Goal: Task Accomplishment & Management: Use online tool/utility

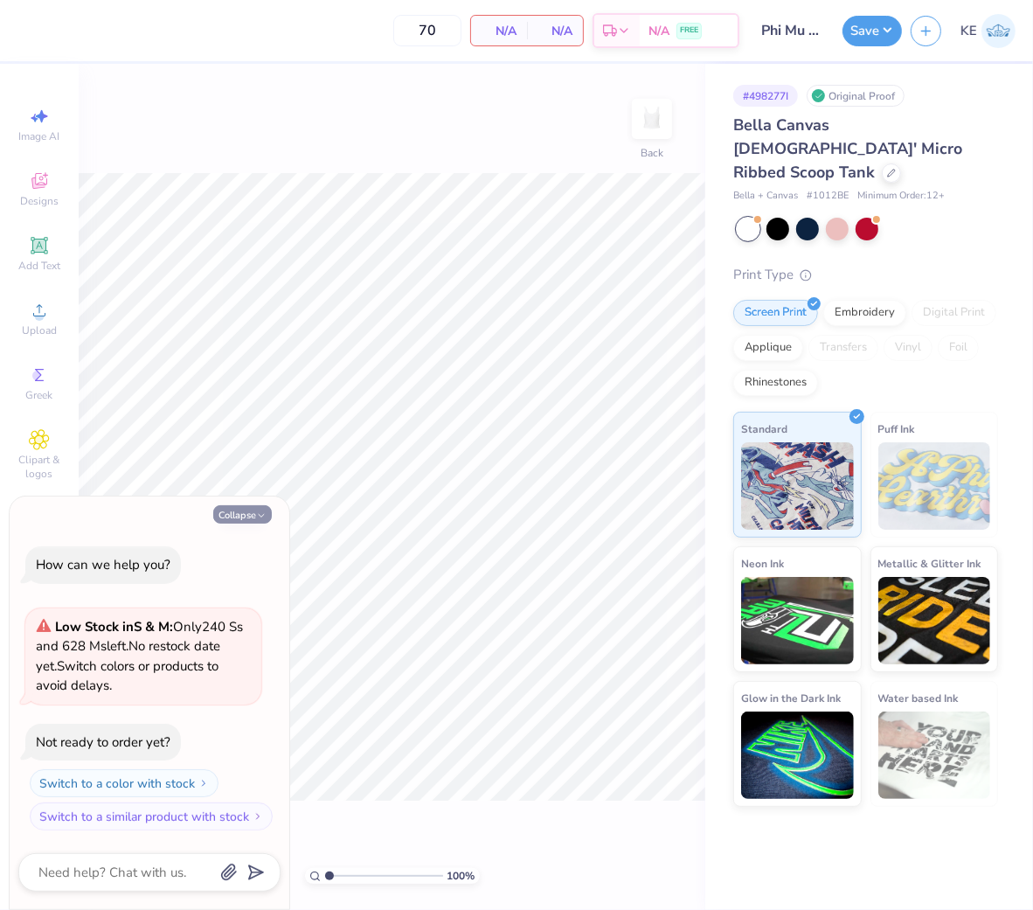
click at [246, 520] on button "Collapse" at bounding box center [242, 514] width 59 height 18
type textarea "x"
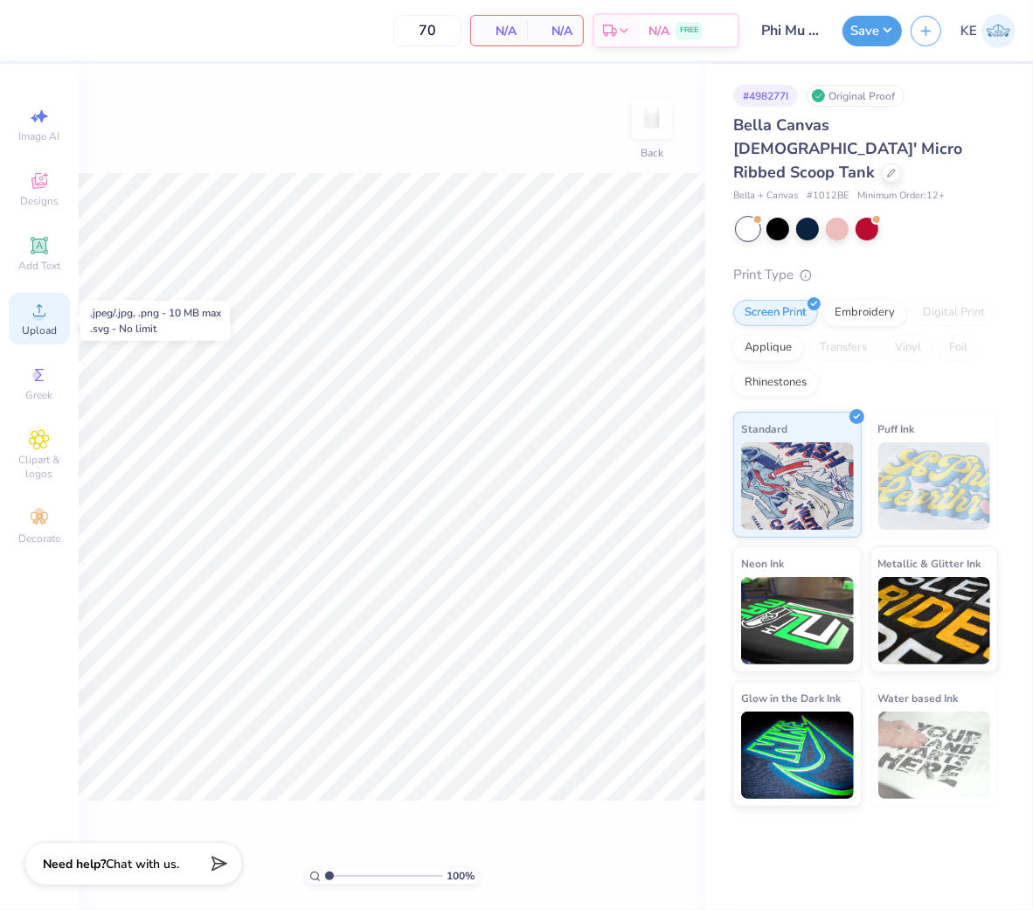
click at [36, 321] on icon at bounding box center [39, 310] width 21 height 21
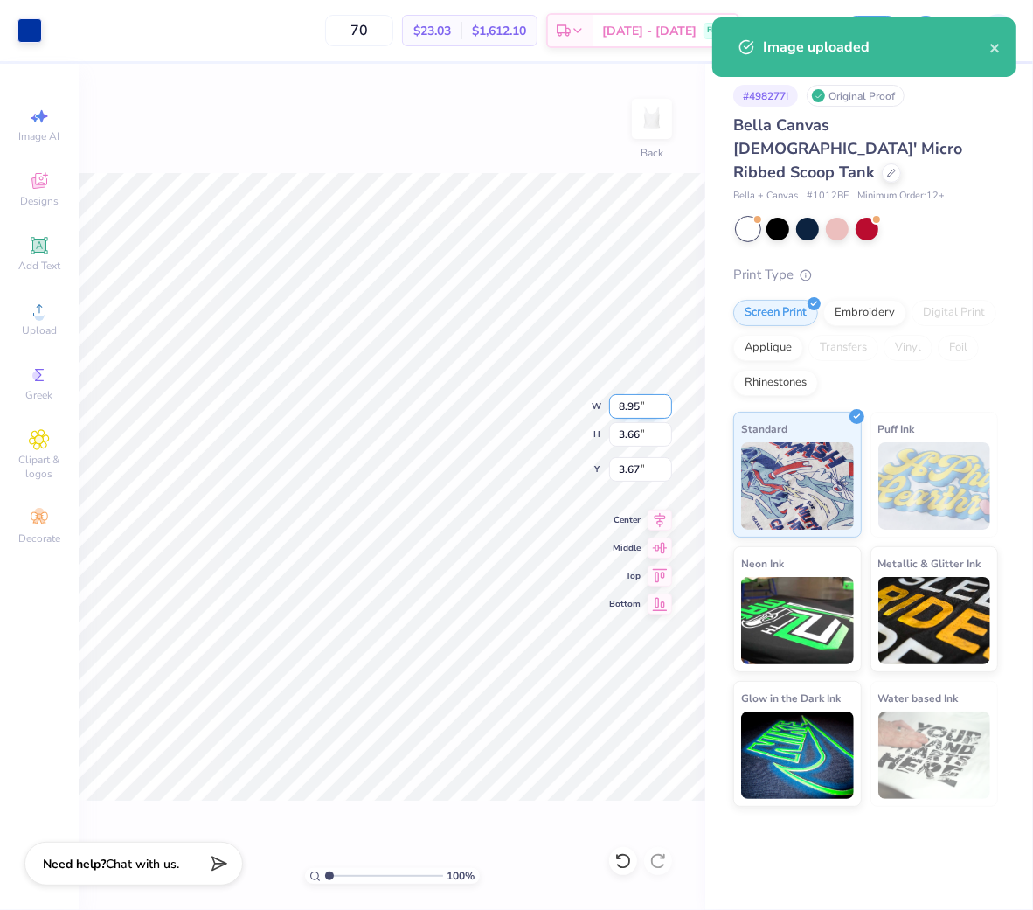
click at [644, 407] on input "8.95" at bounding box center [640, 406] width 63 height 24
type input "7.00"
type input "2.86"
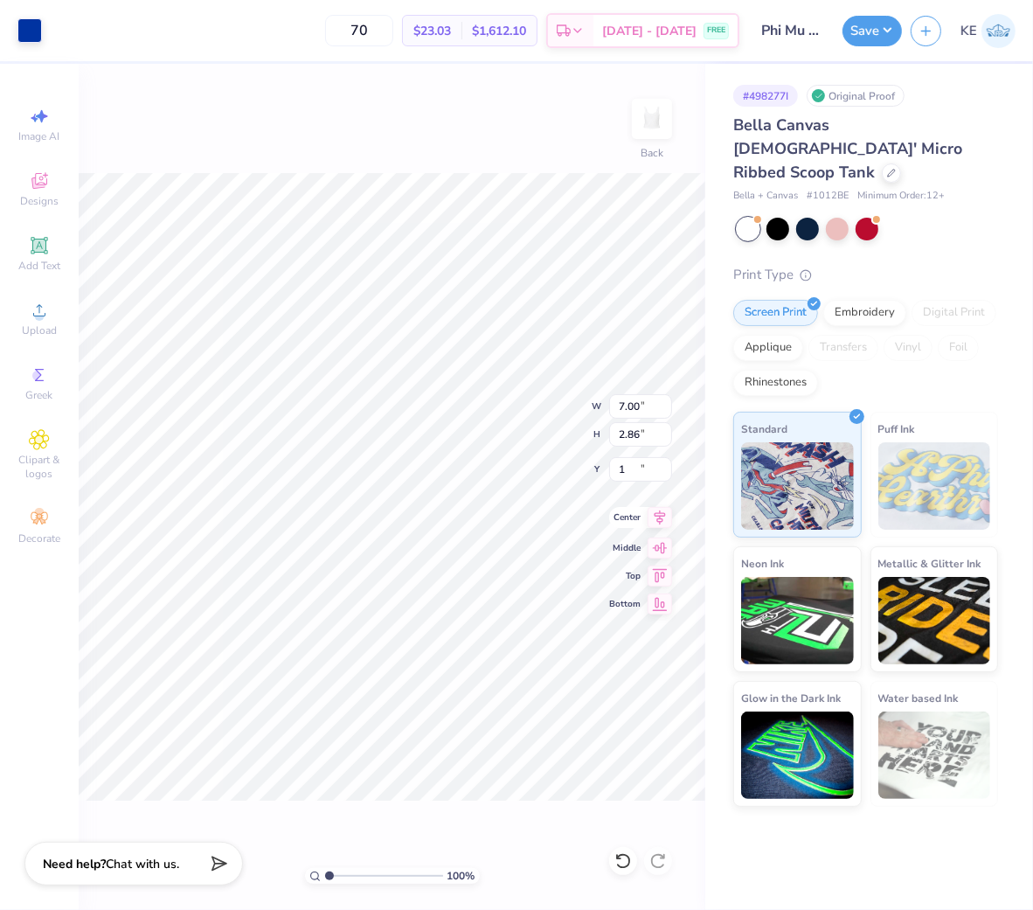
type input "1.00"
click at [627, 398] on input "7.00" at bounding box center [640, 406] width 63 height 24
type input "6"
type input "2.45"
type input "6.00"
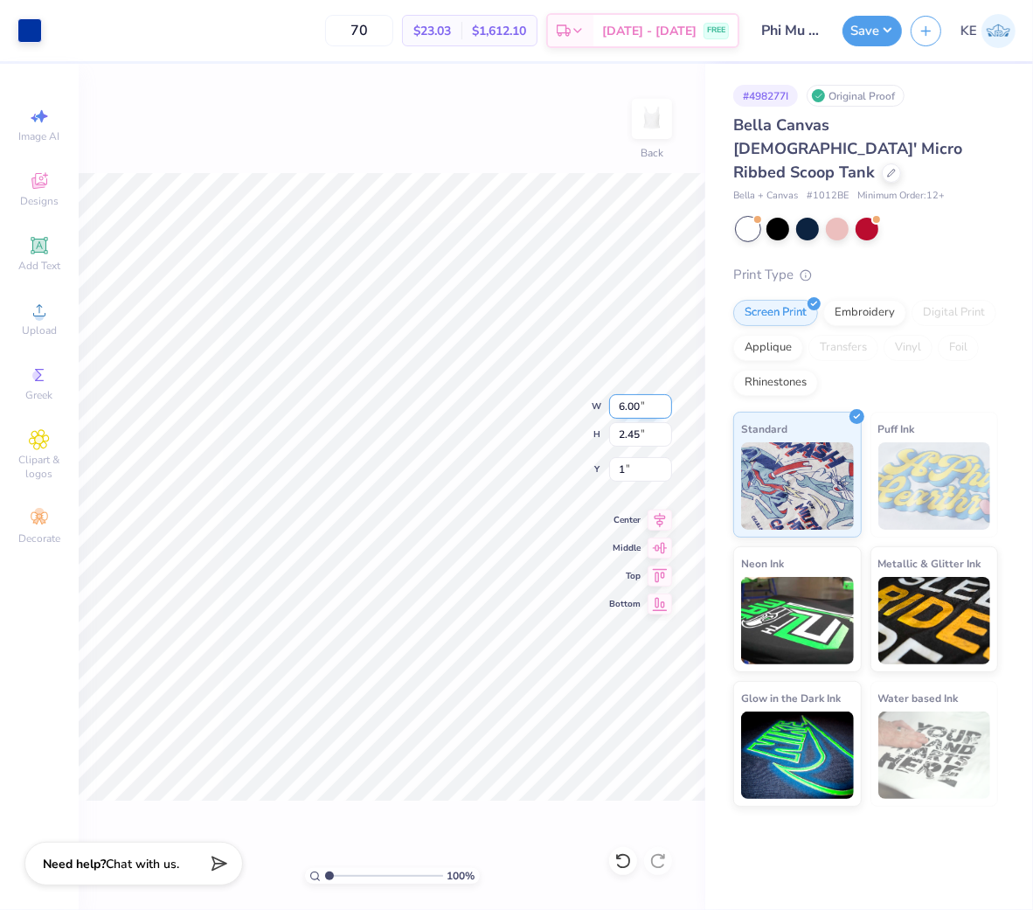
type input "1.00"
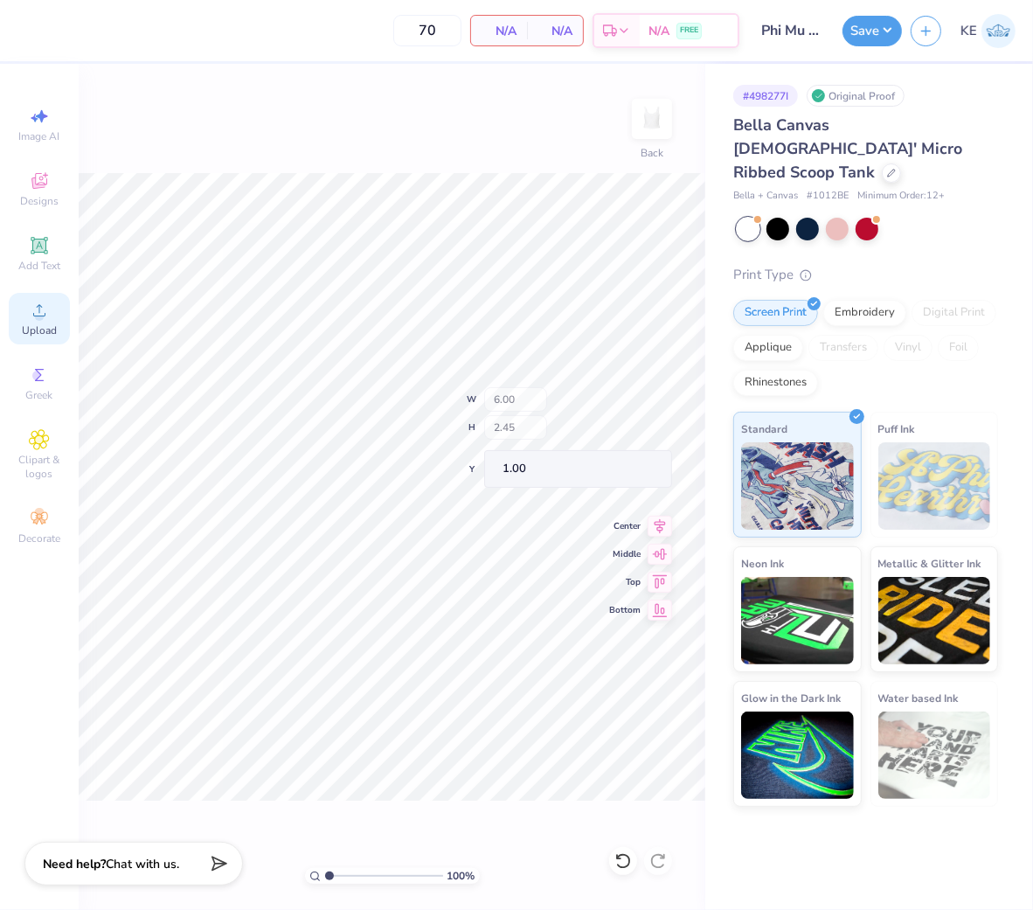
click at [57, 312] on div "Upload" at bounding box center [39, 319] width 61 height 52
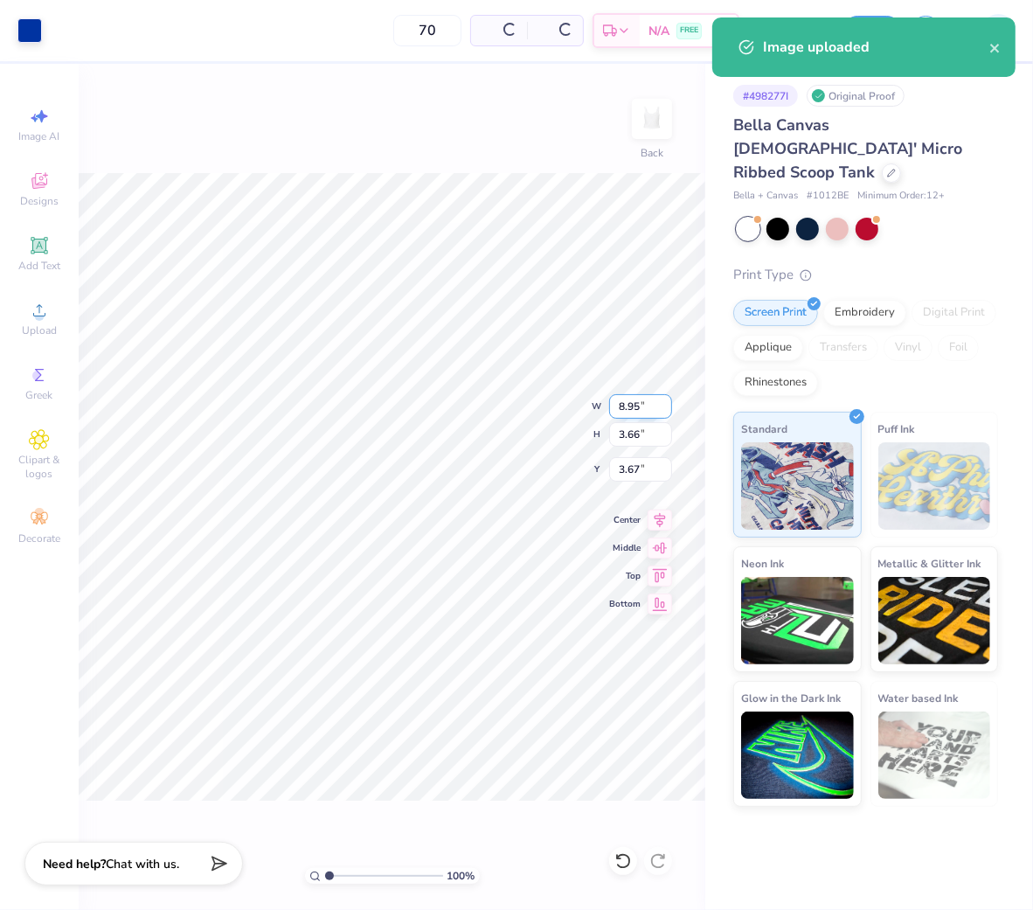
click at [631, 405] on input "8.95" at bounding box center [640, 406] width 63 height 24
type input "6.00"
type input "2.45"
type input "1.00"
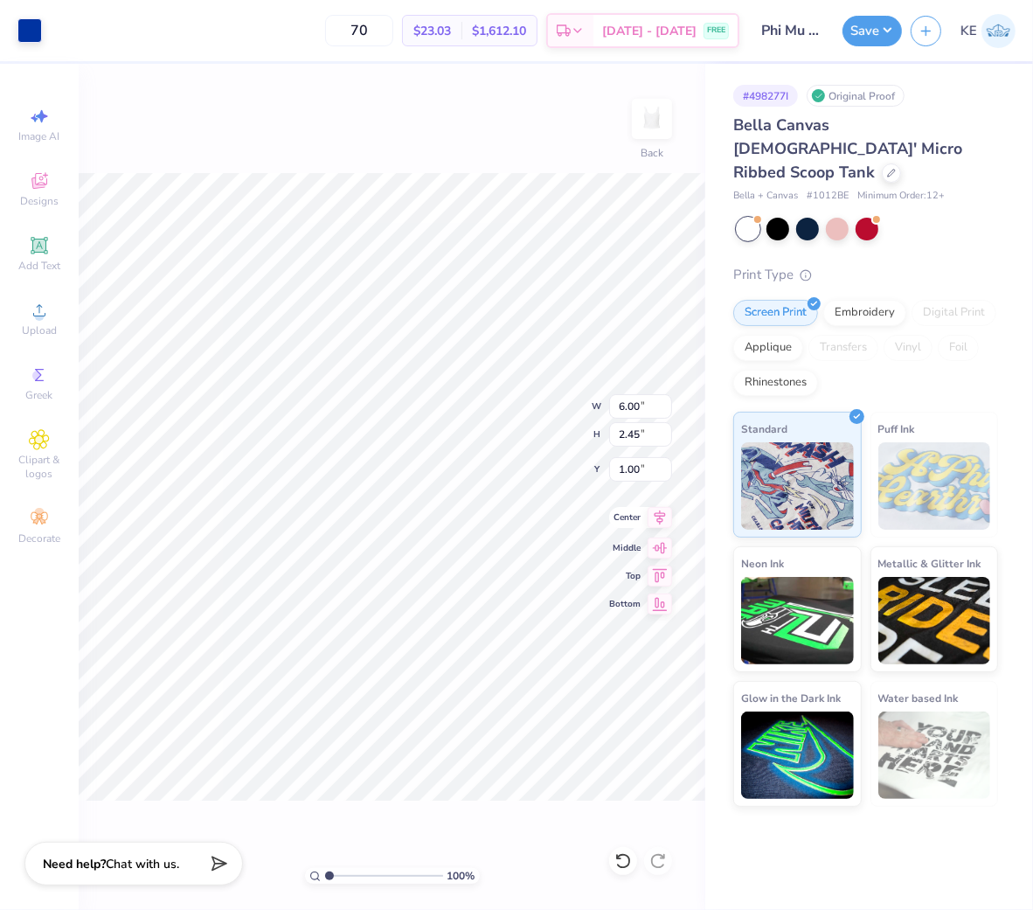
click at [661, 509] on icon at bounding box center [659, 517] width 24 height 21
click at [872, 38] on button "Save" at bounding box center [871, 28] width 59 height 31
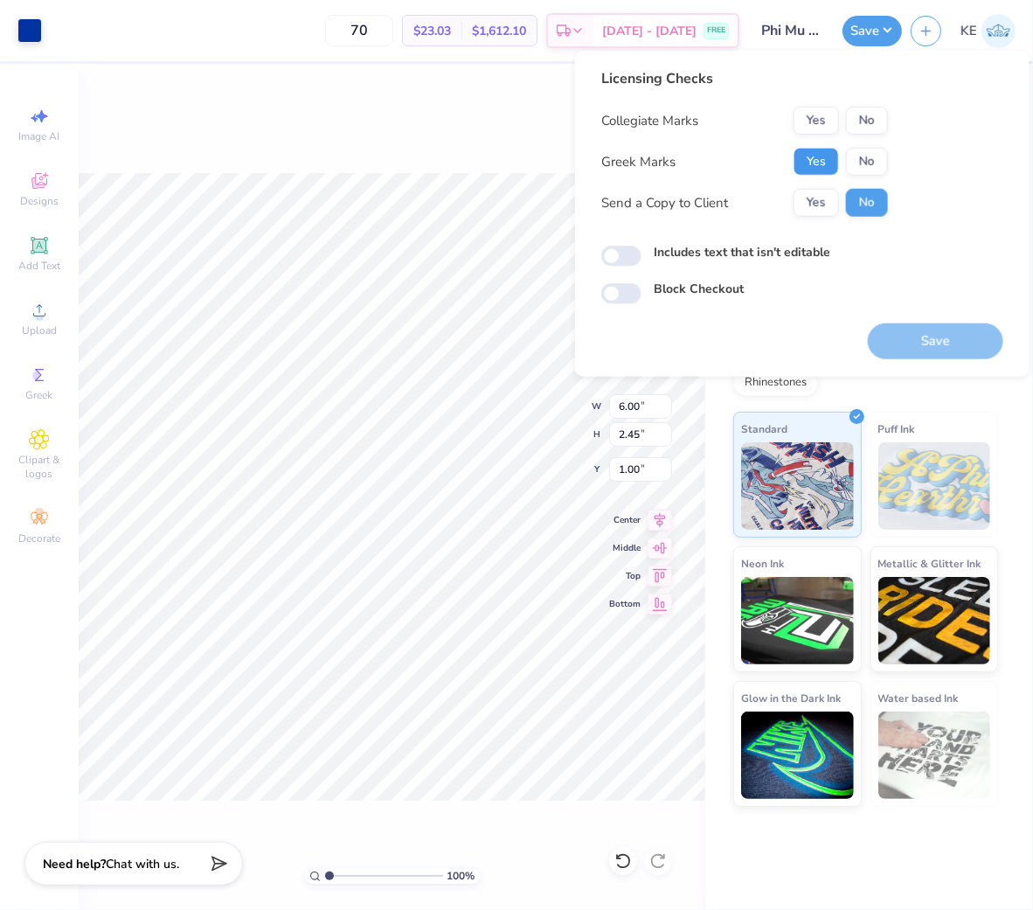
click at [821, 158] on button "Yes" at bounding box center [815, 162] width 45 height 28
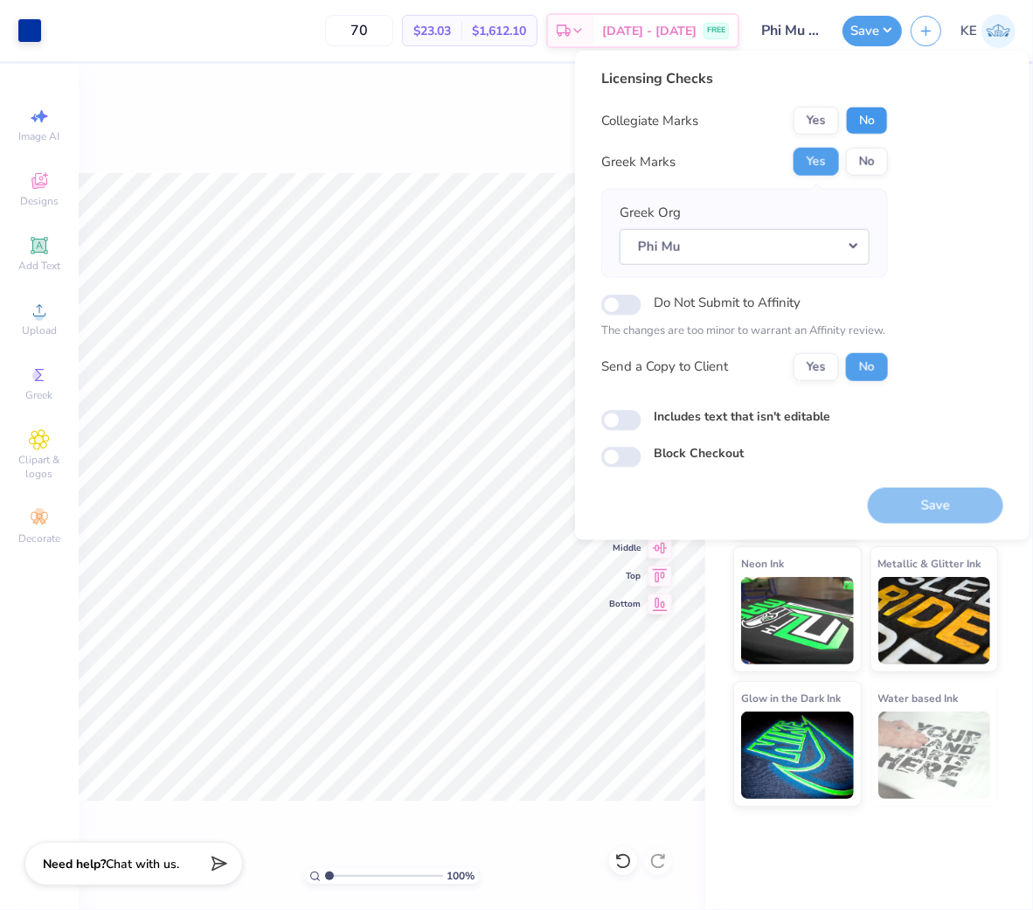
click at [867, 123] on button "No" at bounding box center [867, 121] width 42 height 28
click at [929, 495] on button "Save" at bounding box center [935, 505] width 135 height 36
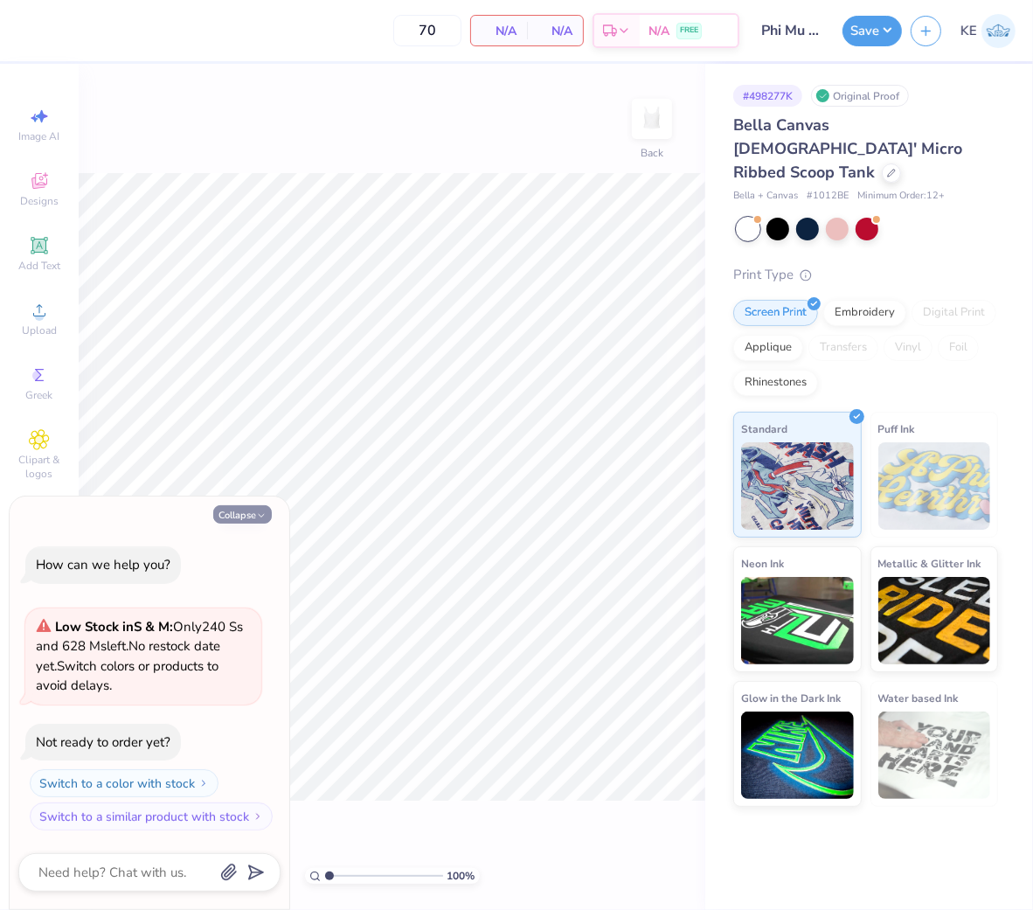
click at [241, 511] on button "Collapse" at bounding box center [242, 514] width 59 height 18
type textarea "x"
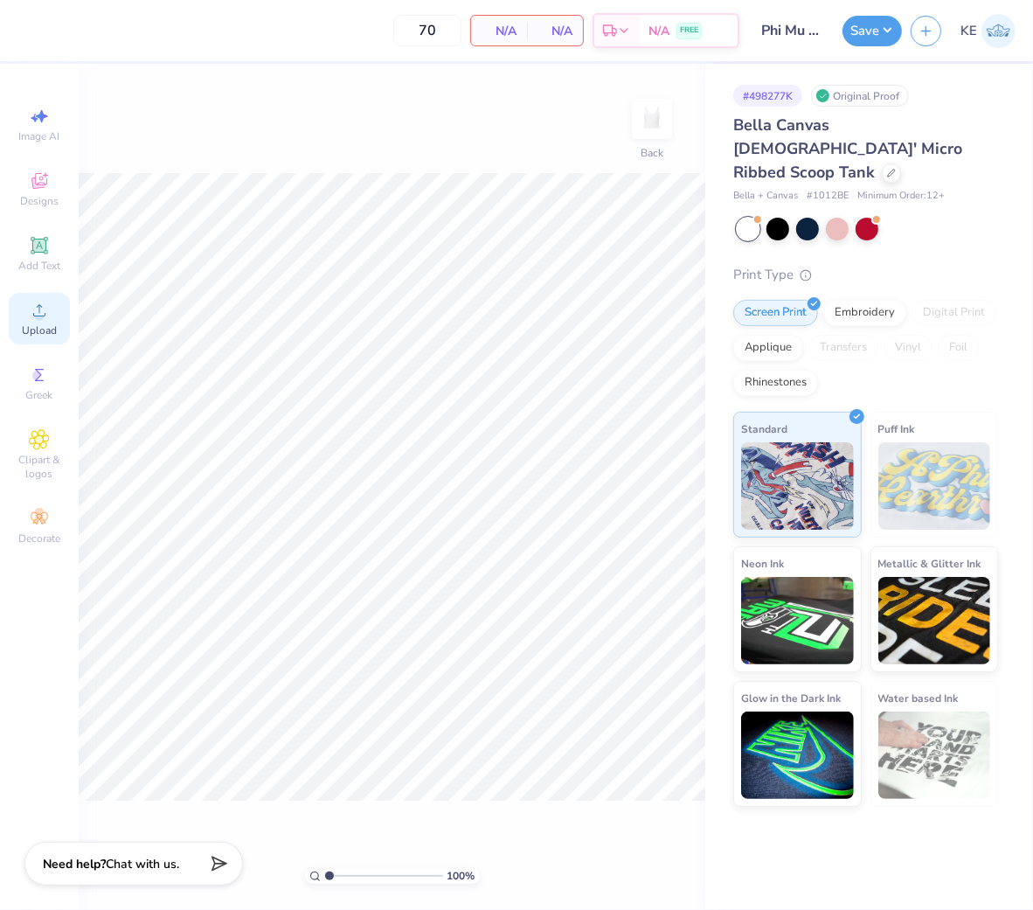
click at [17, 317] on div "Upload" at bounding box center [39, 319] width 61 height 52
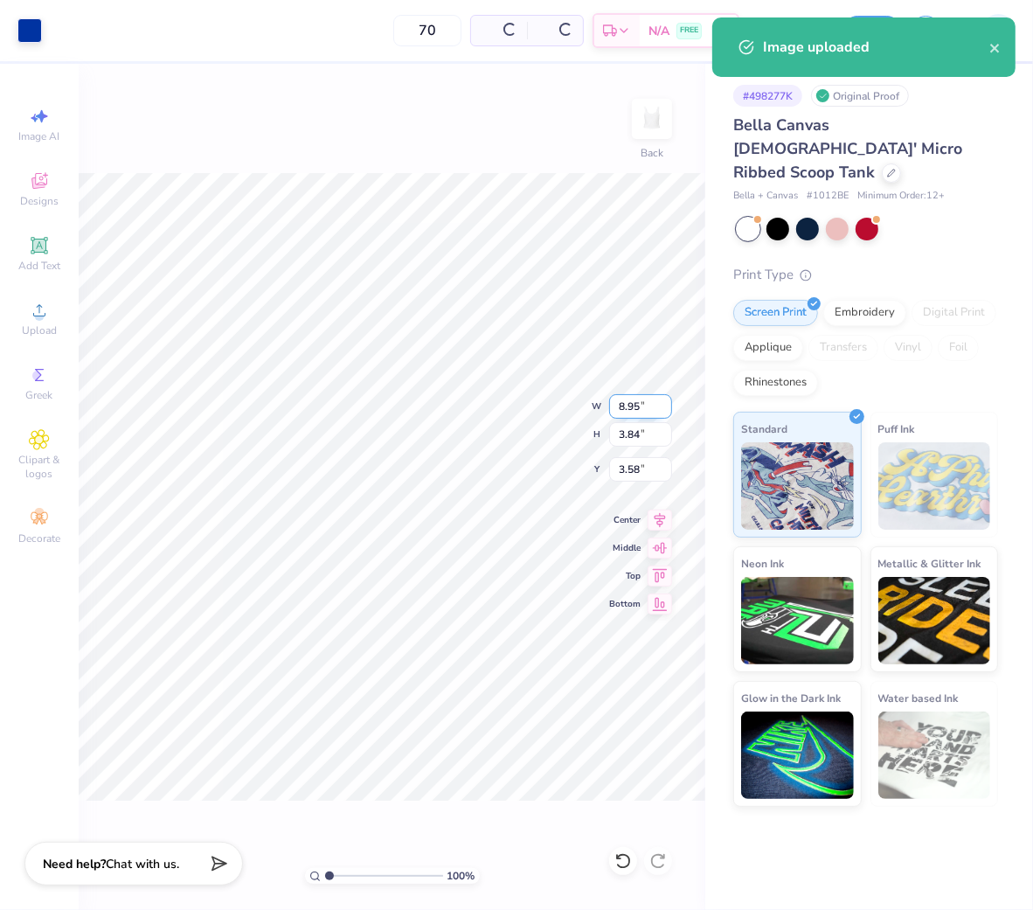
click at [633, 409] on input "8.95" at bounding box center [640, 406] width 63 height 24
type input "6.00"
type input "2.58"
click at [624, 469] on input "3.00" at bounding box center [640, 469] width 63 height 24
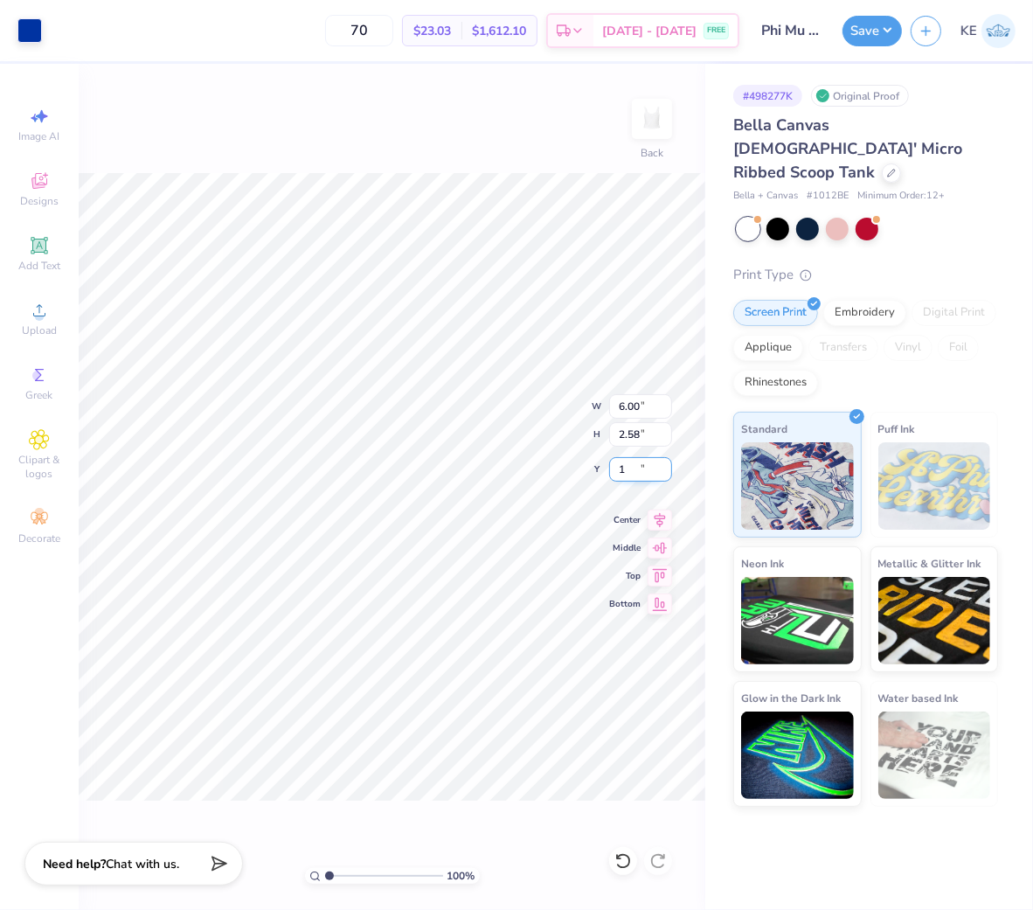
type input "1.00"
type input "1"
click at [866, 24] on button "Save" at bounding box center [871, 28] width 59 height 31
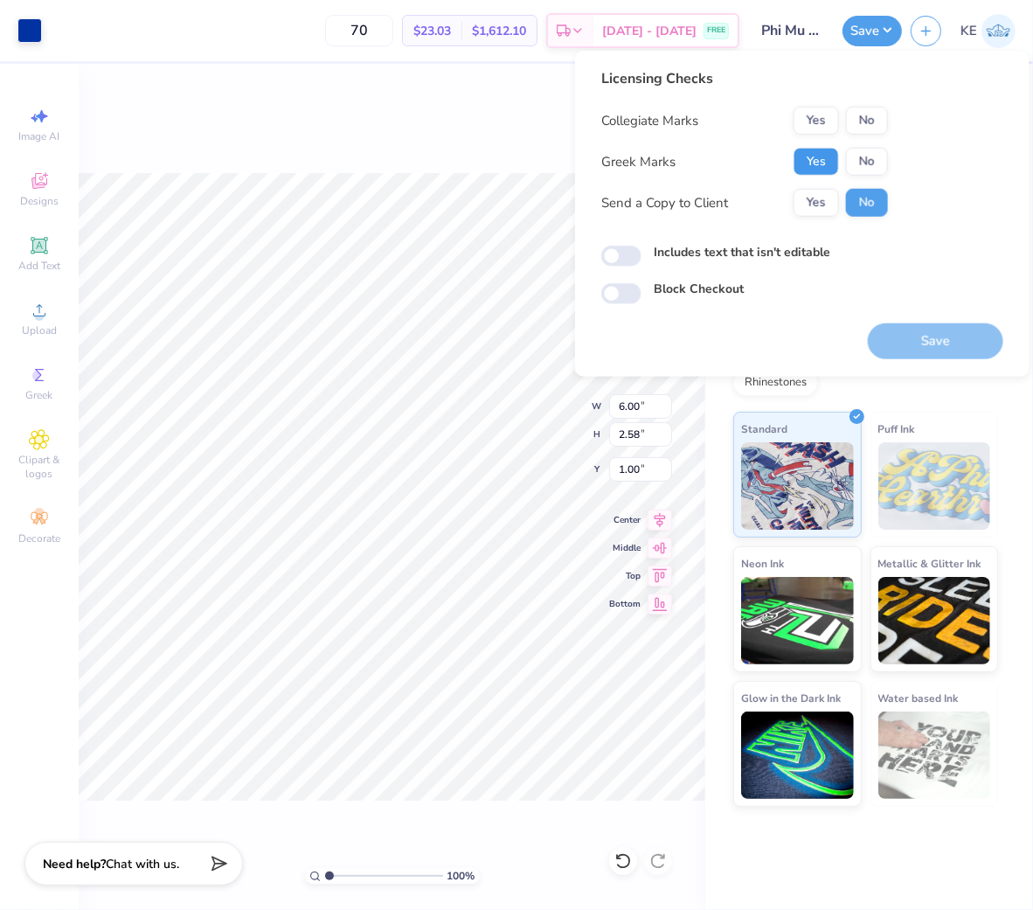
click at [811, 154] on button "Yes" at bounding box center [815, 162] width 45 height 28
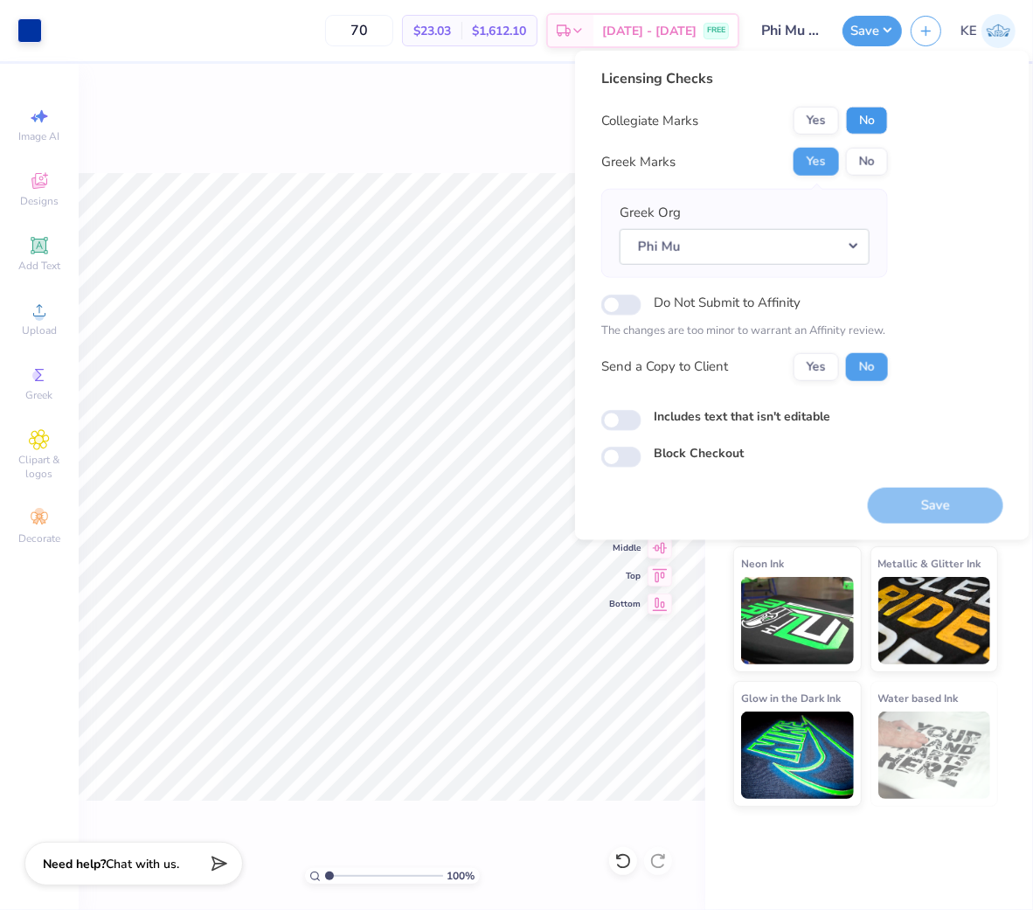
click at [860, 115] on button "No" at bounding box center [867, 121] width 42 height 28
click at [929, 509] on button "Save" at bounding box center [935, 505] width 135 height 36
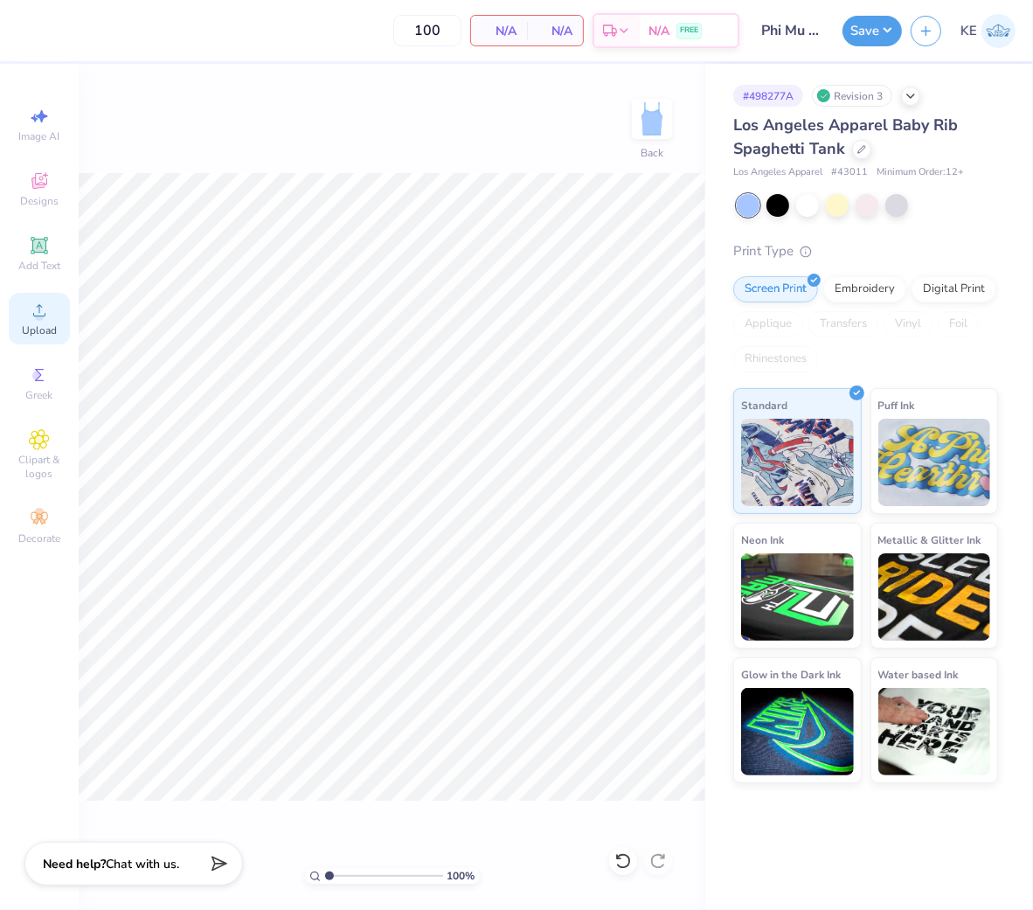
click at [40, 308] on icon at bounding box center [39, 310] width 21 height 21
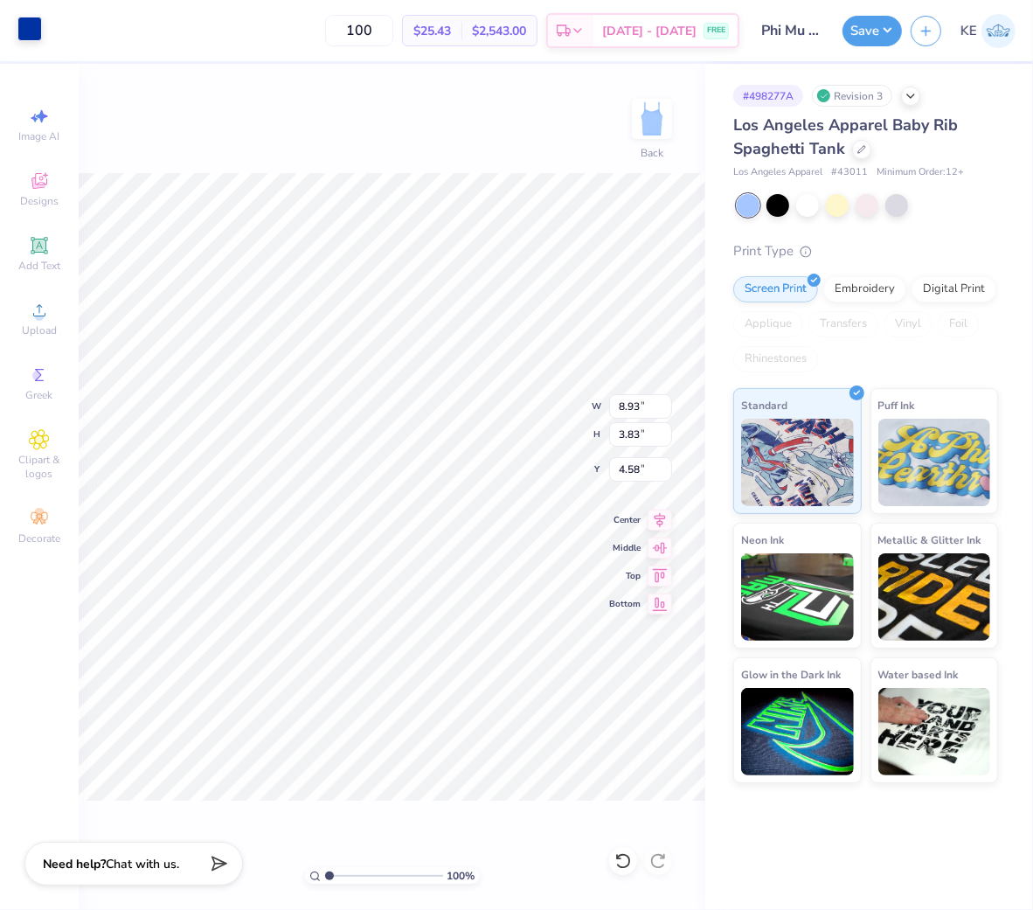
click at [35, 28] on div at bounding box center [29, 29] width 24 height 24
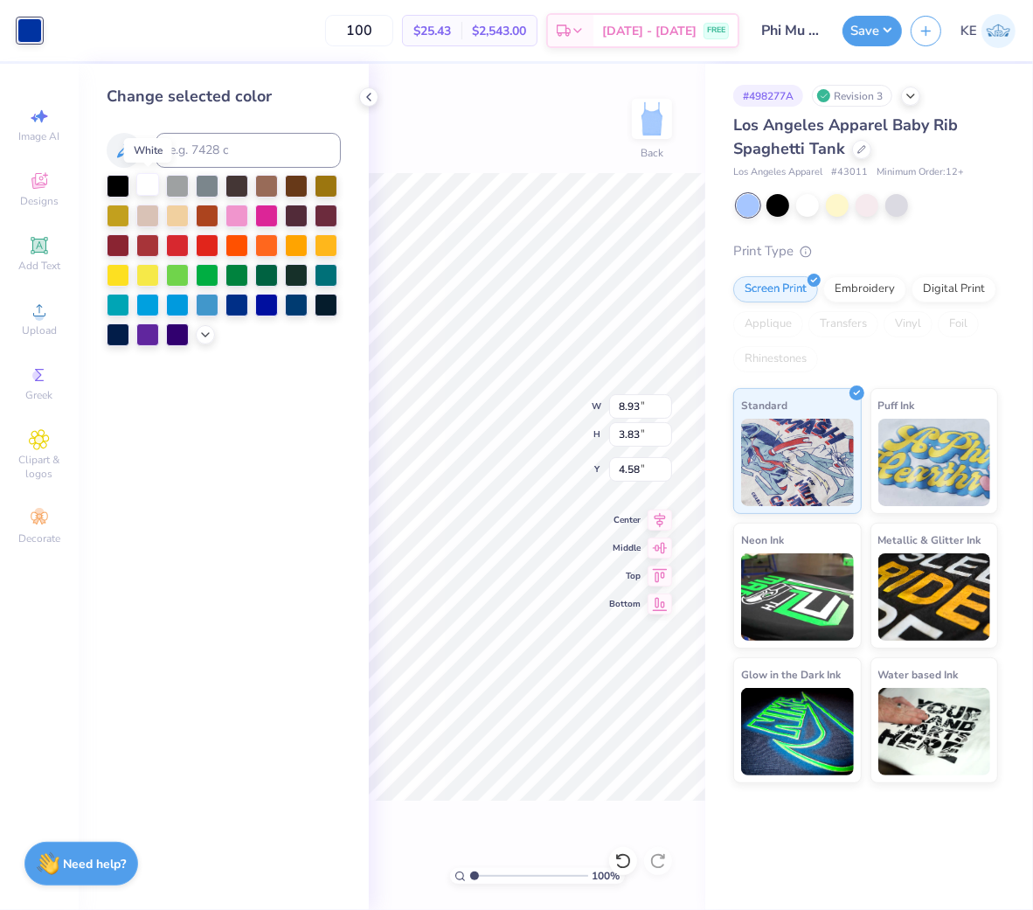
click at [151, 182] on div at bounding box center [147, 184] width 23 height 23
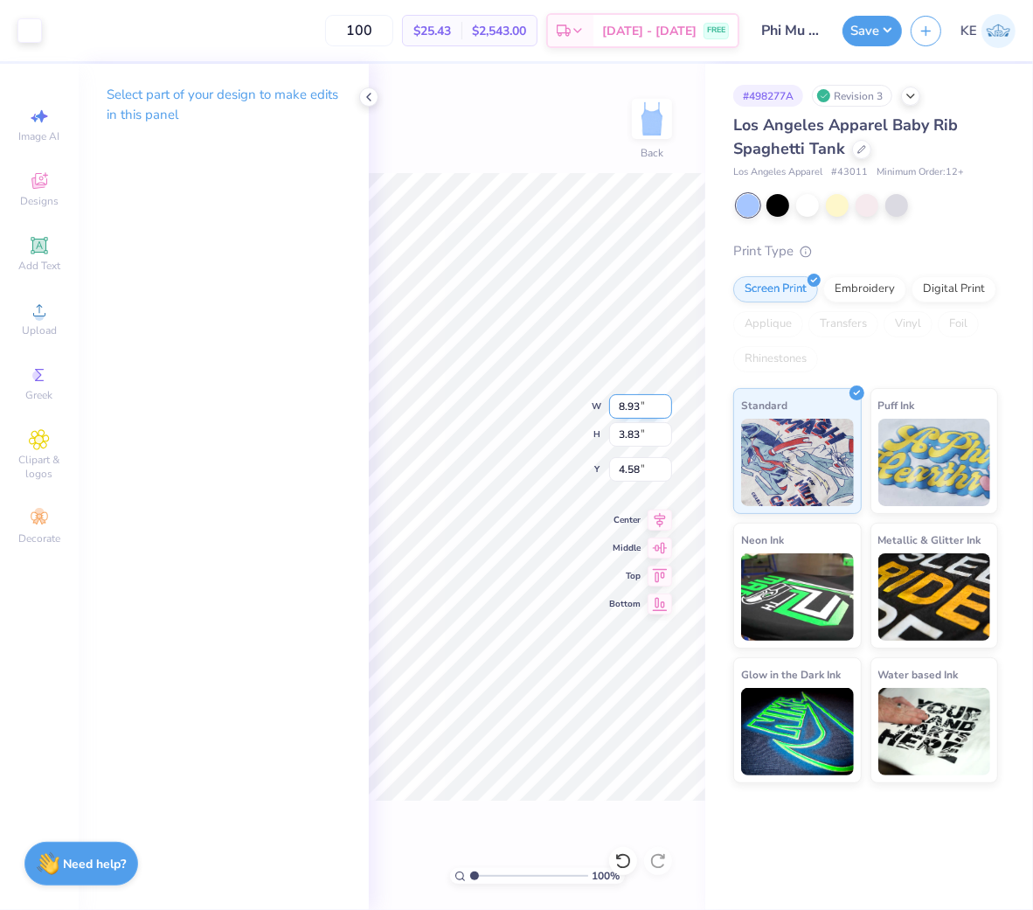
click at [645, 407] on input "8.93" at bounding box center [640, 406] width 63 height 24
type input "7.00"
type input "3.01"
type input "2.00"
click at [377, 96] on div at bounding box center [368, 96] width 19 height 19
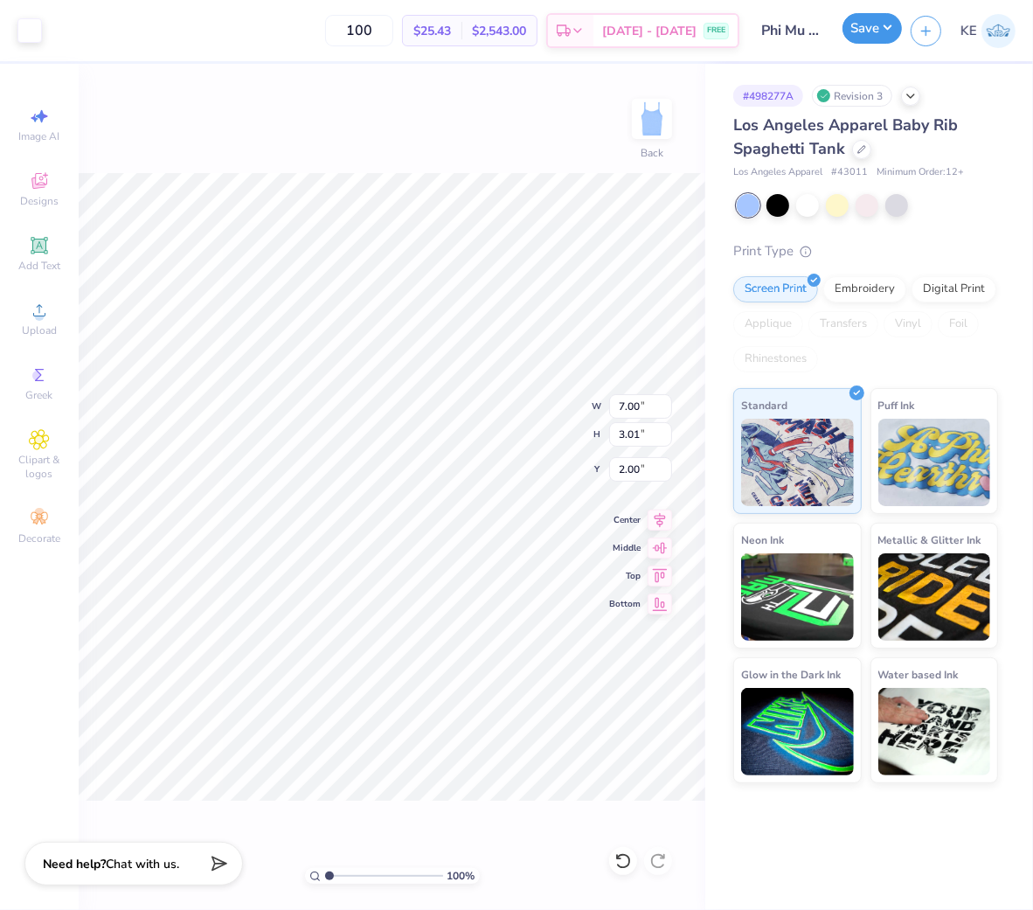
click at [867, 40] on button "Save" at bounding box center [871, 28] width 59 height 31
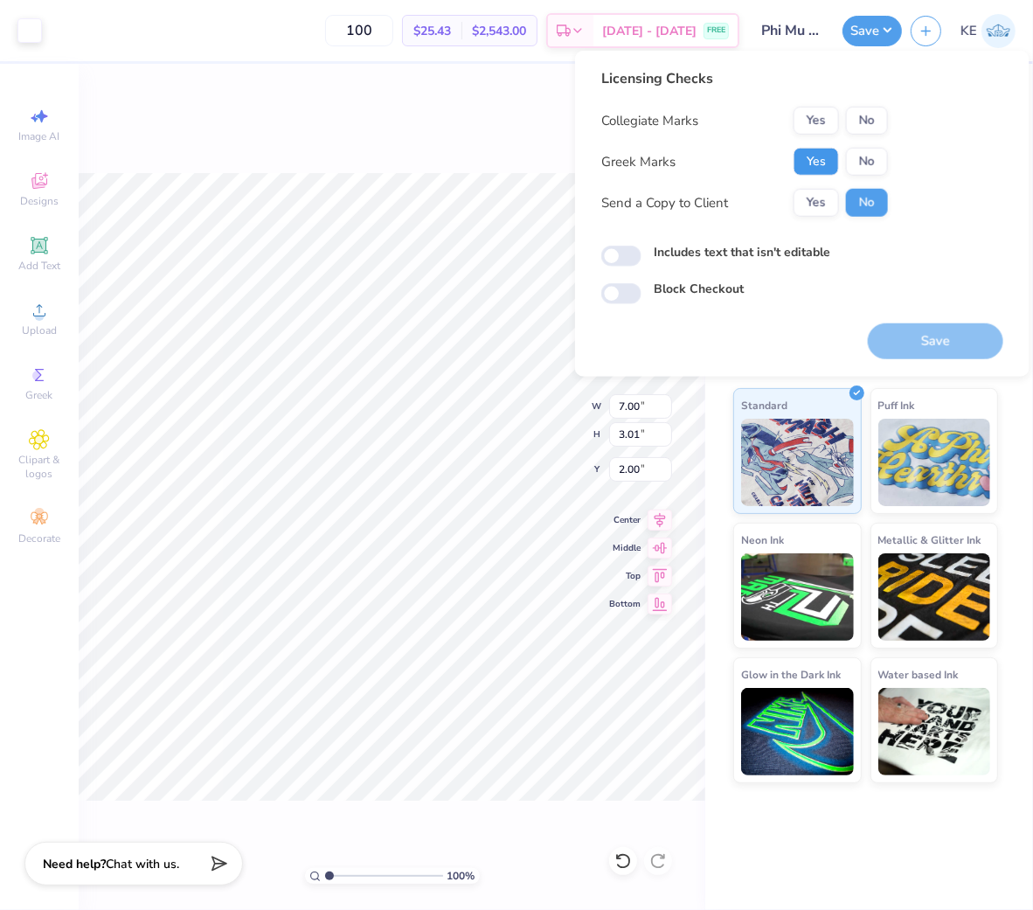
drag, startPoint x: 809, startPoint y: 167, endPoint x: 853, endPoint y: 140, distance: 51.4
click at [809, 167] on button "Yes" at bounding box center [815, 162] width 45 height 28
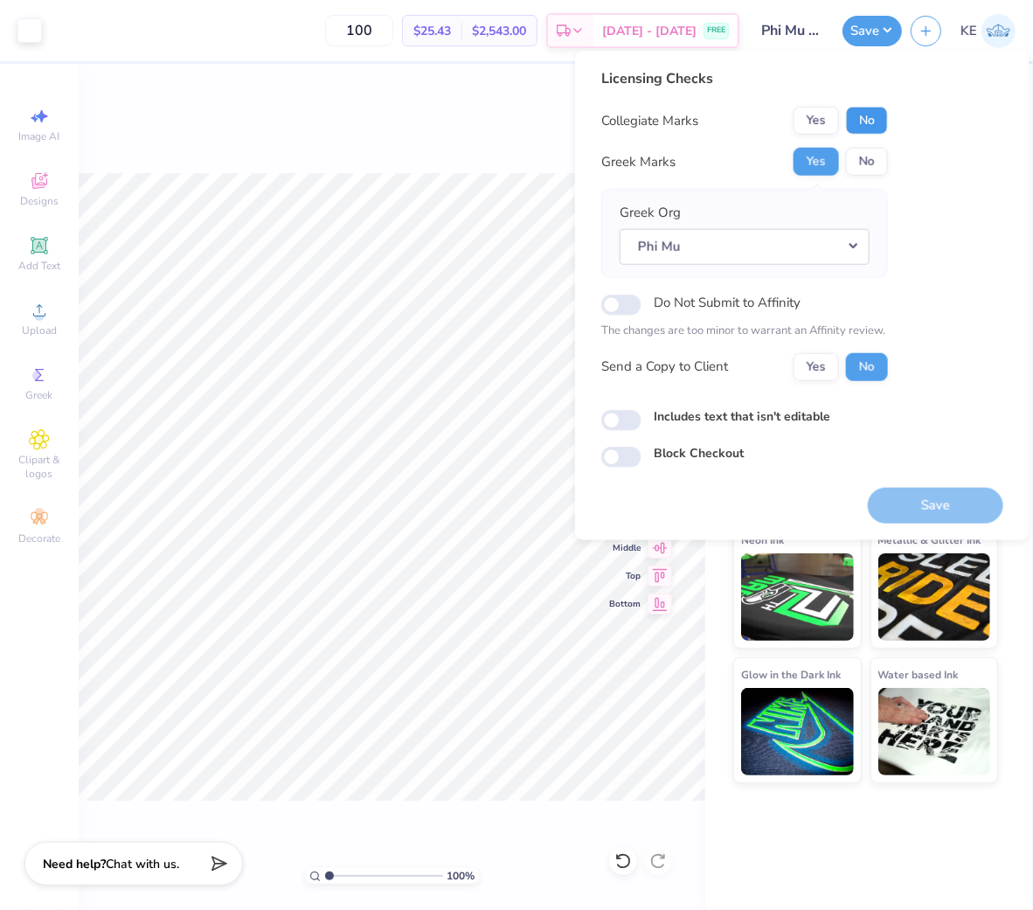
click at [886, 121] on button "No" at bounding box center [867, 121] width 42 height 28
click at [929, 493] on button "Save" at bounding box center [935, 505] width 135 height 36
click at [891, 19] on button "Save" at bounding box center [871, 28] width 59 height 31
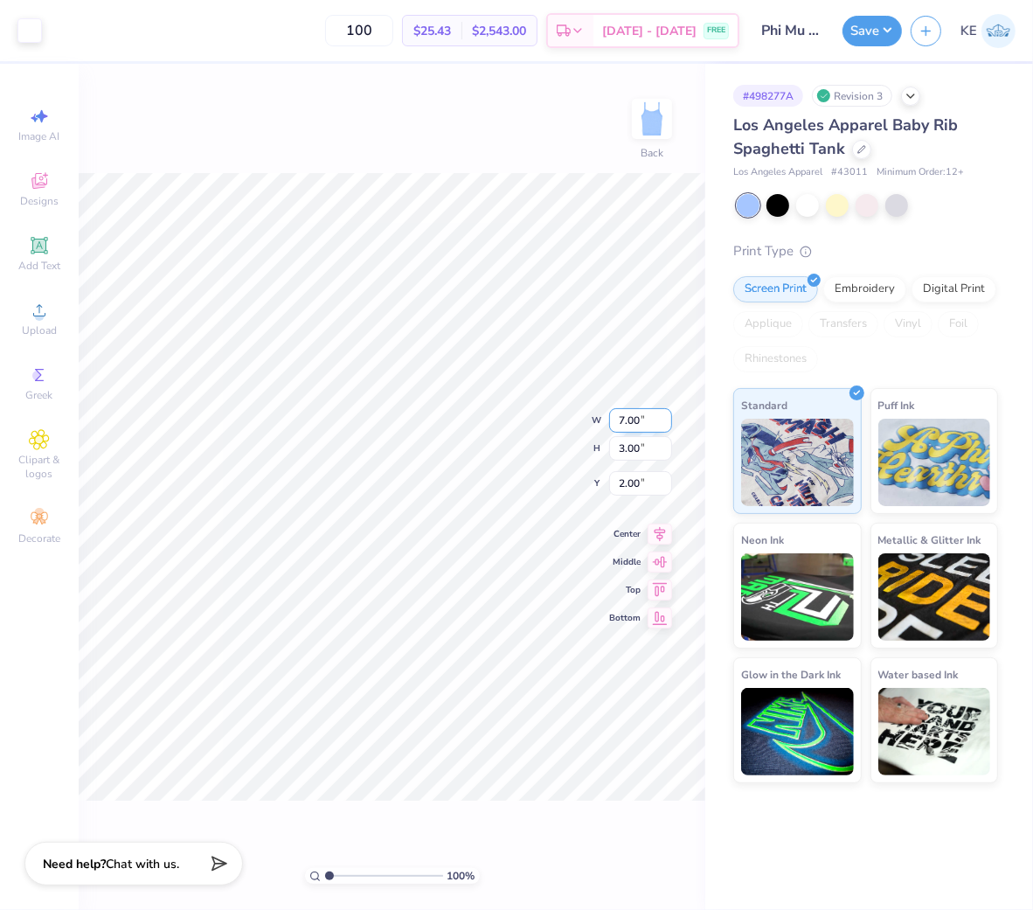
click at [633, 416] on input "7.00" at bounding box center [640, 420] width 63 height 24
type input "6.00"
type input "2.58"
type input "2.00"
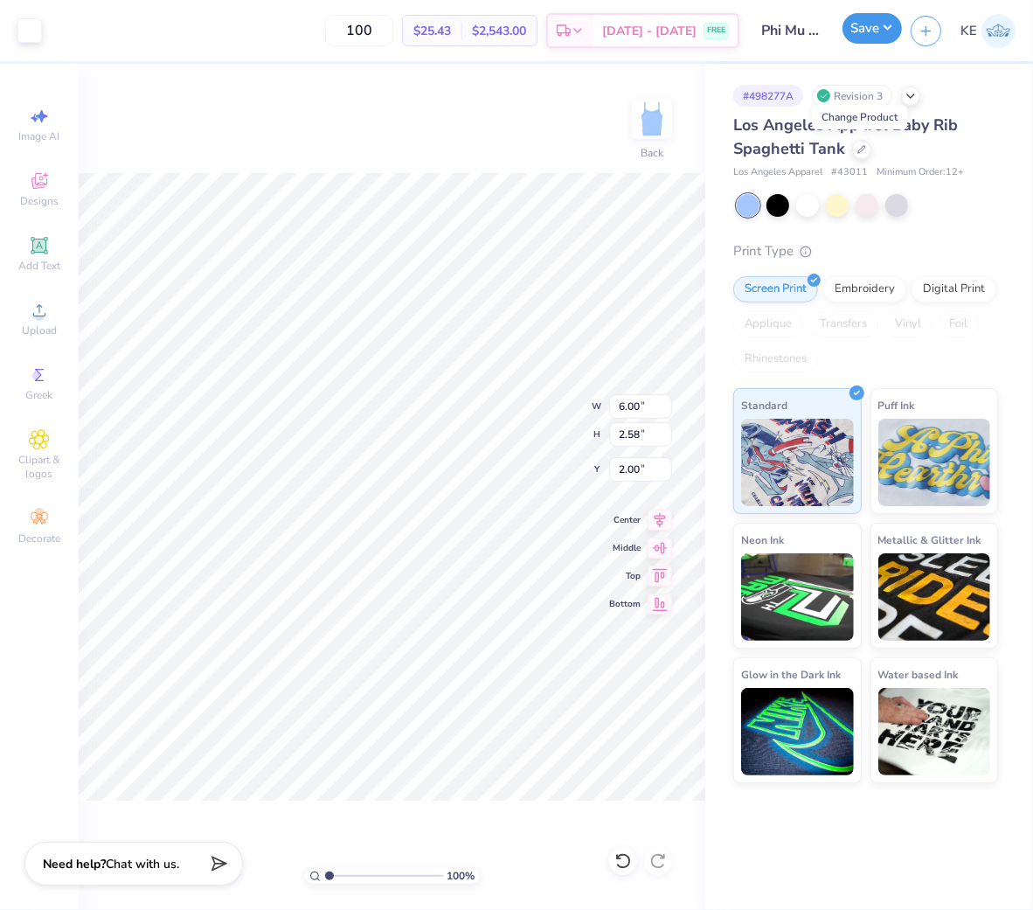
click at [878, 28] on button "Save" at bounding box center [871, 28] width 59 height 31
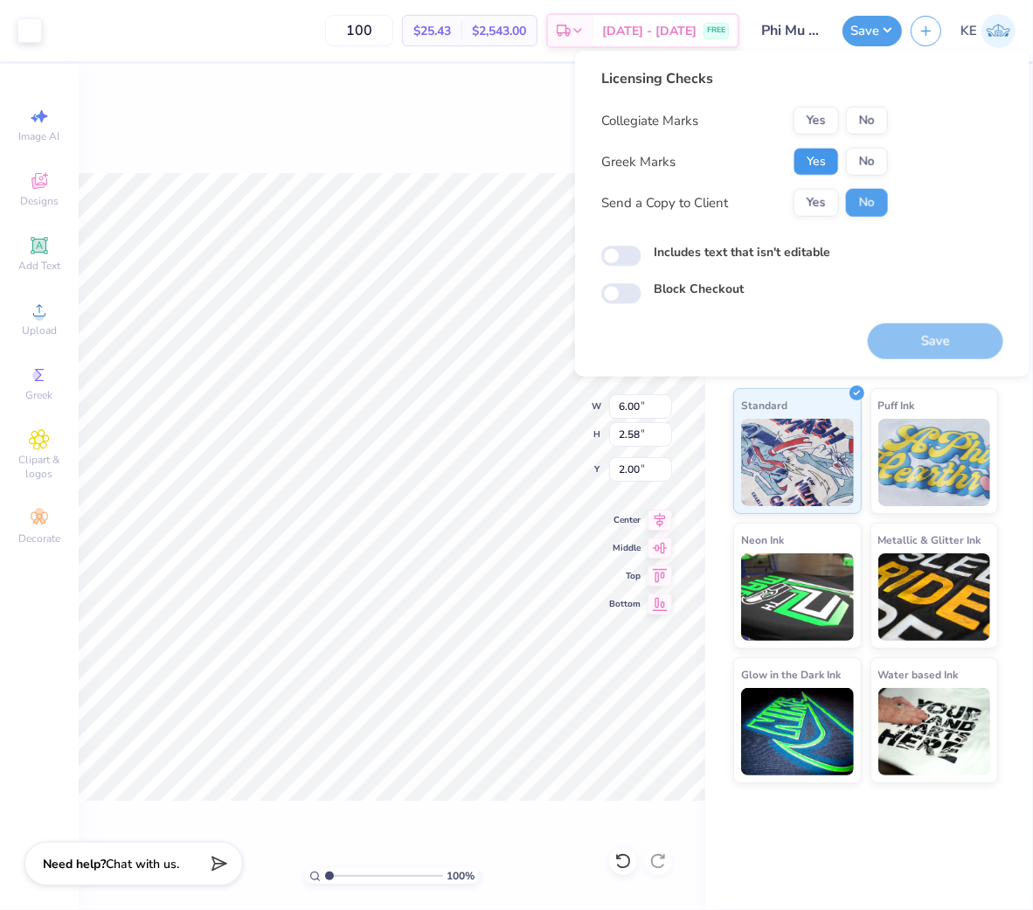
click at [825, 159] on button "Yes" at bounding box center [815, 162] width 45 height 28
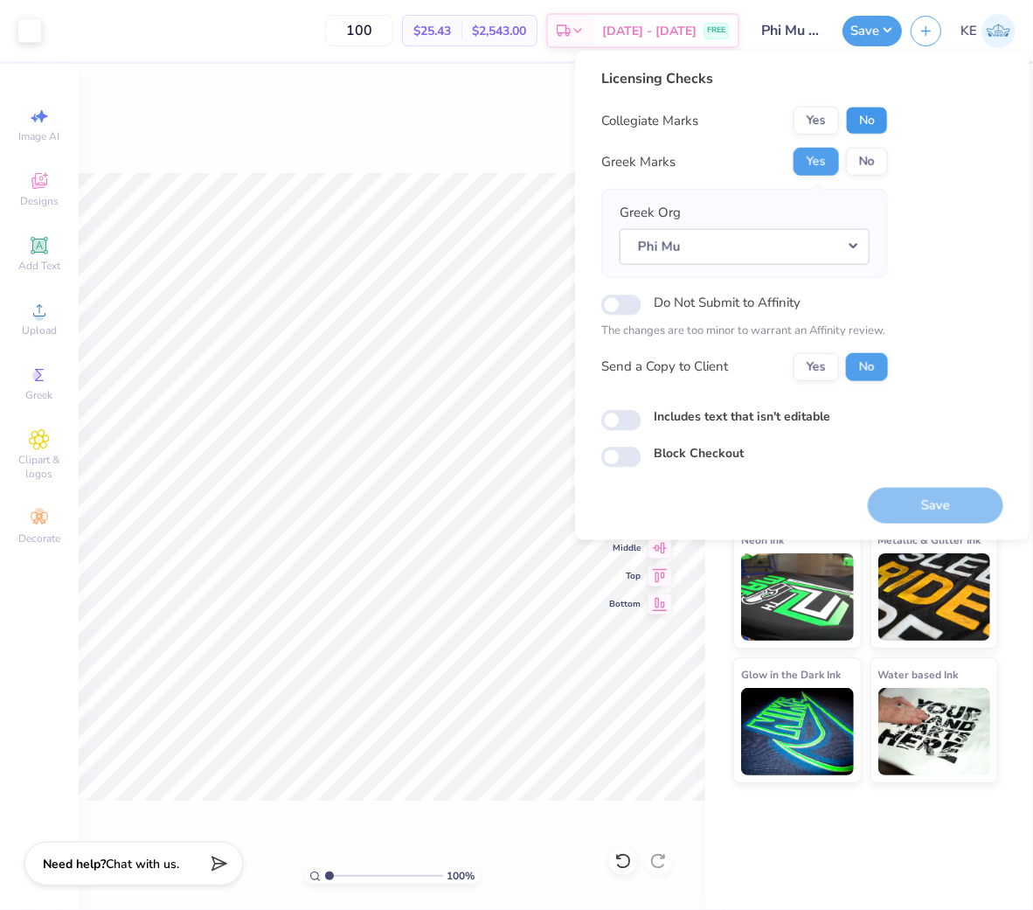
click at [856, 119] on button "No" at bounding box center [867, 121] width 42 height 28
click at [910, 487] on button "Save" at bounding box center [935, 505] width 135 height 36
